Goal: Information Seeking & Learning: Check status

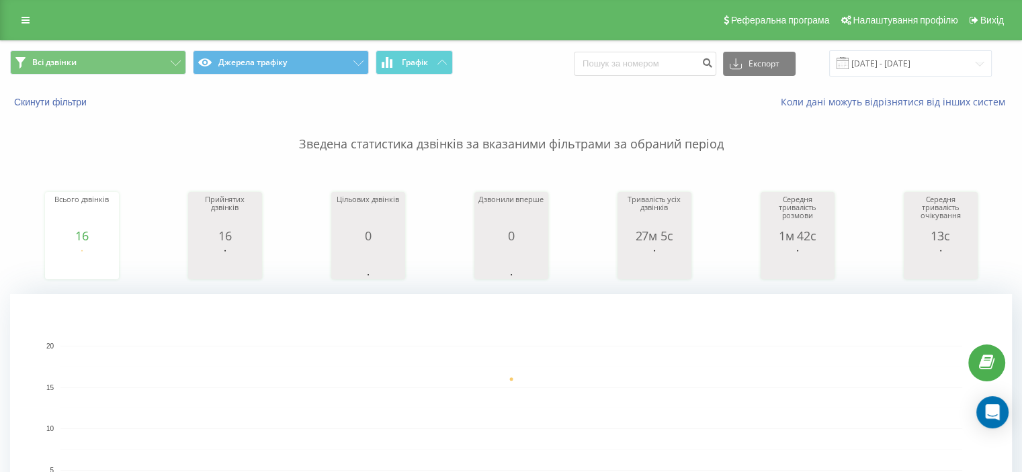
click at [780, 146] on p "Зведена статистика дзвінків за вказаними фільтрами за обраний період" at bounding box center [511, 131] width 1002 height 44
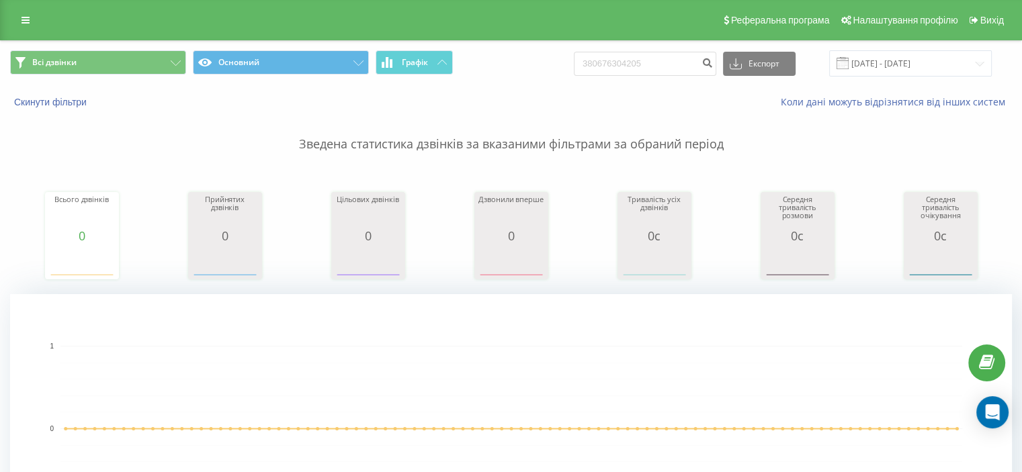
click at [648, 53] on input "380676304205" at bounding box center [645, 64] width 142 height 24
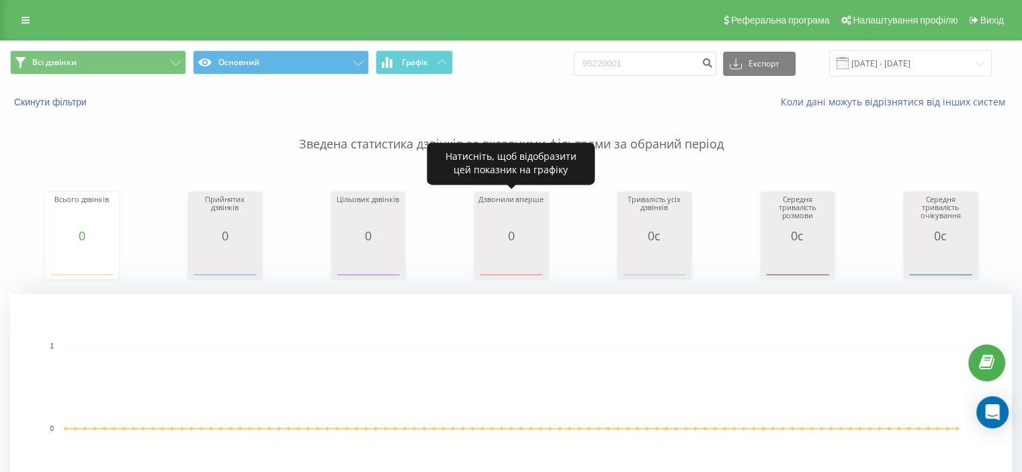
type input "95220001"
